Goal: Navigation & Orientation: Find specific page/section

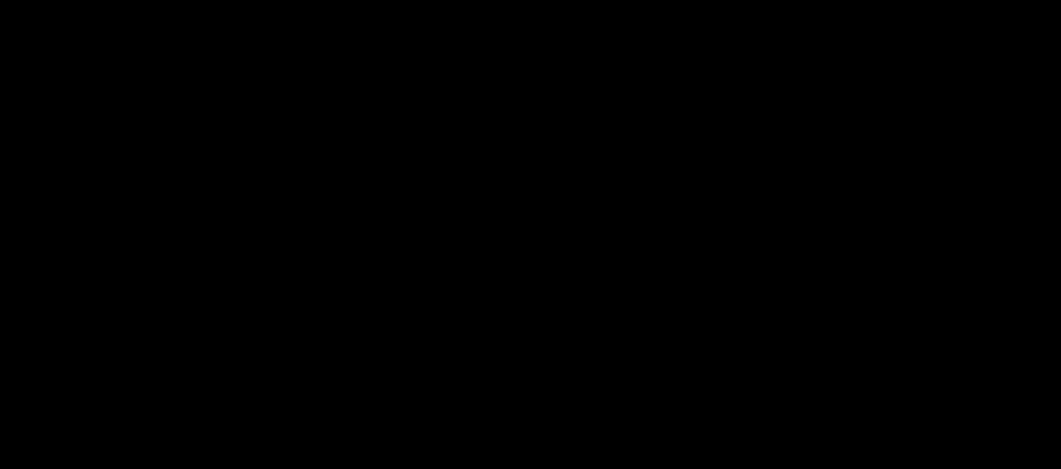
scroll to position [1408, 0]
